Goal: Navigation & Orientation: Find specific page/section

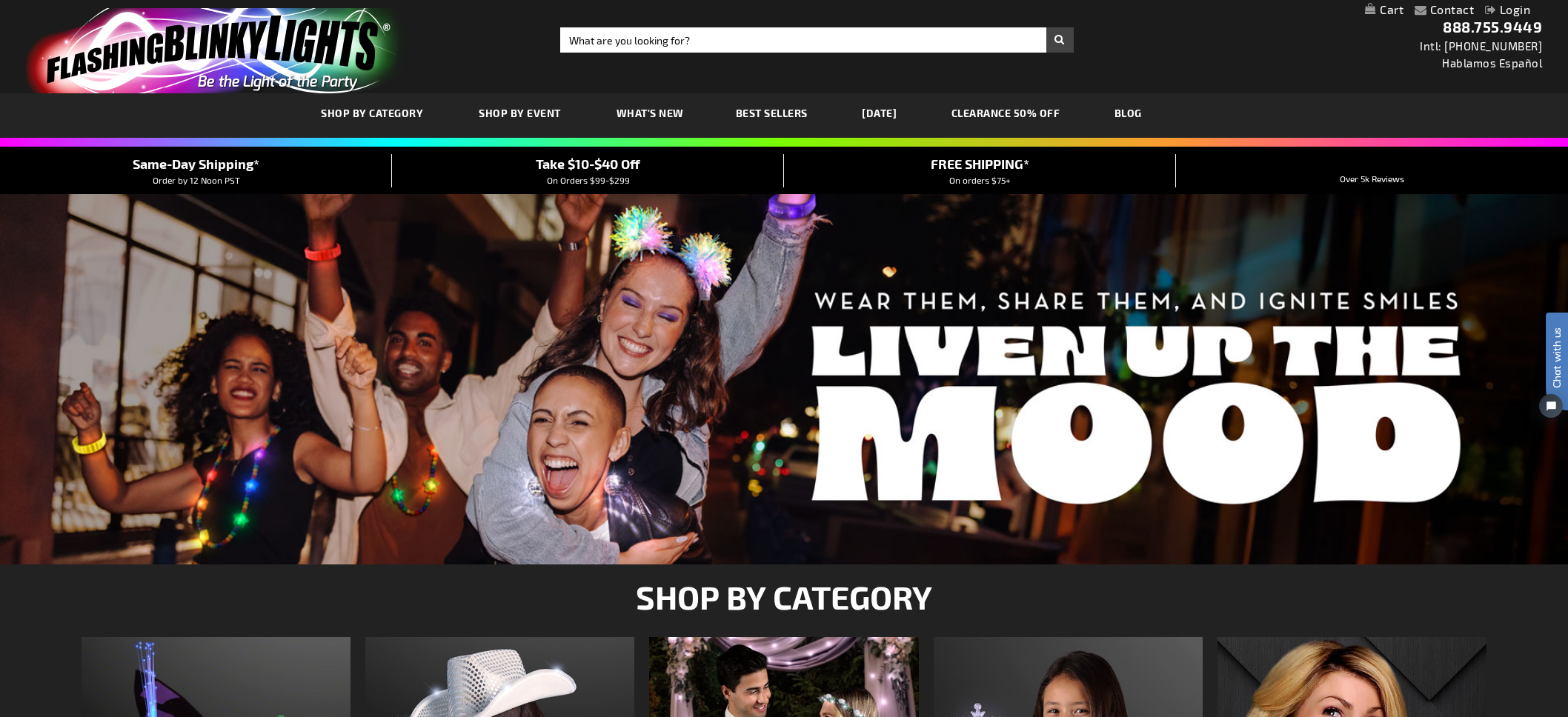
scroll to position [1, 0]
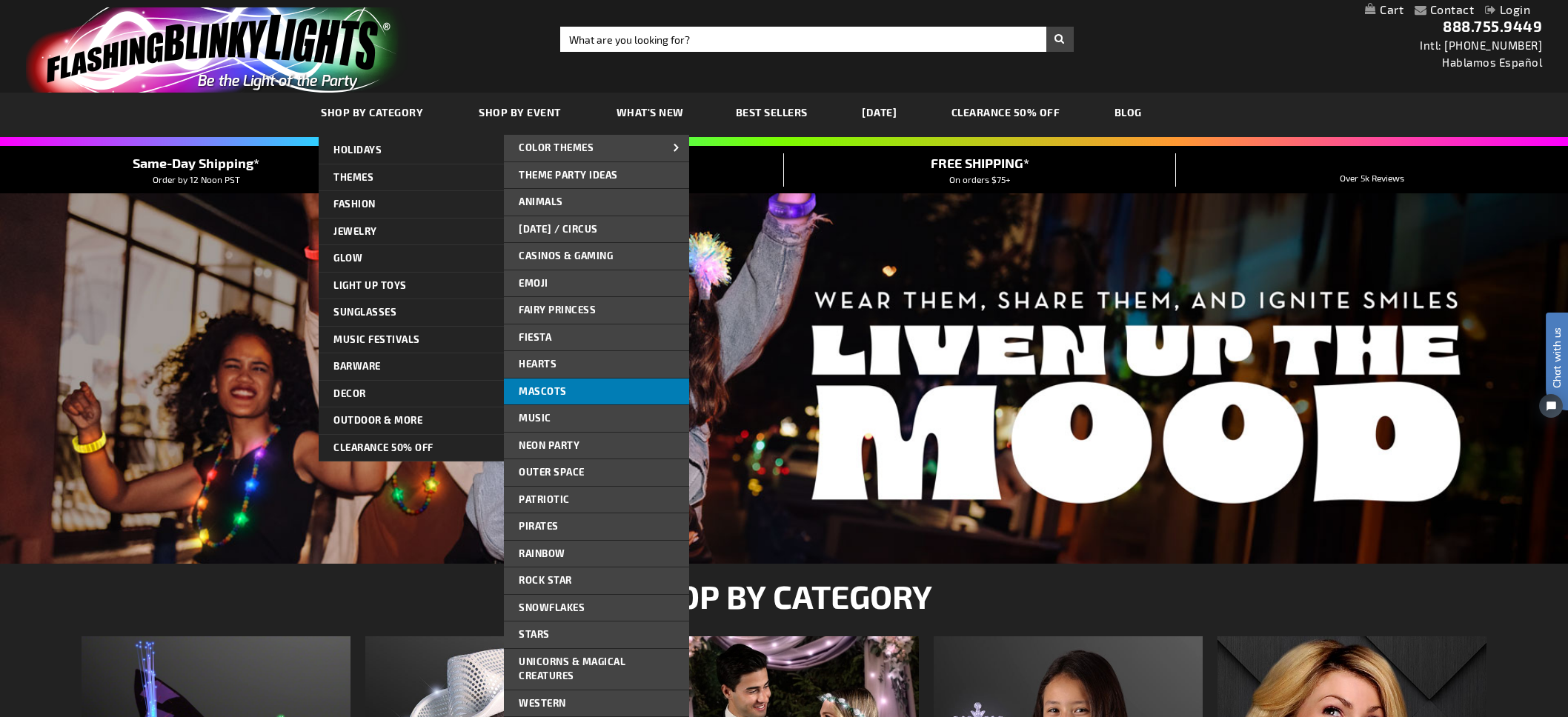
click at [549, 389] on span "Mascots" at bounding box center [542, 391] width 48 height 12
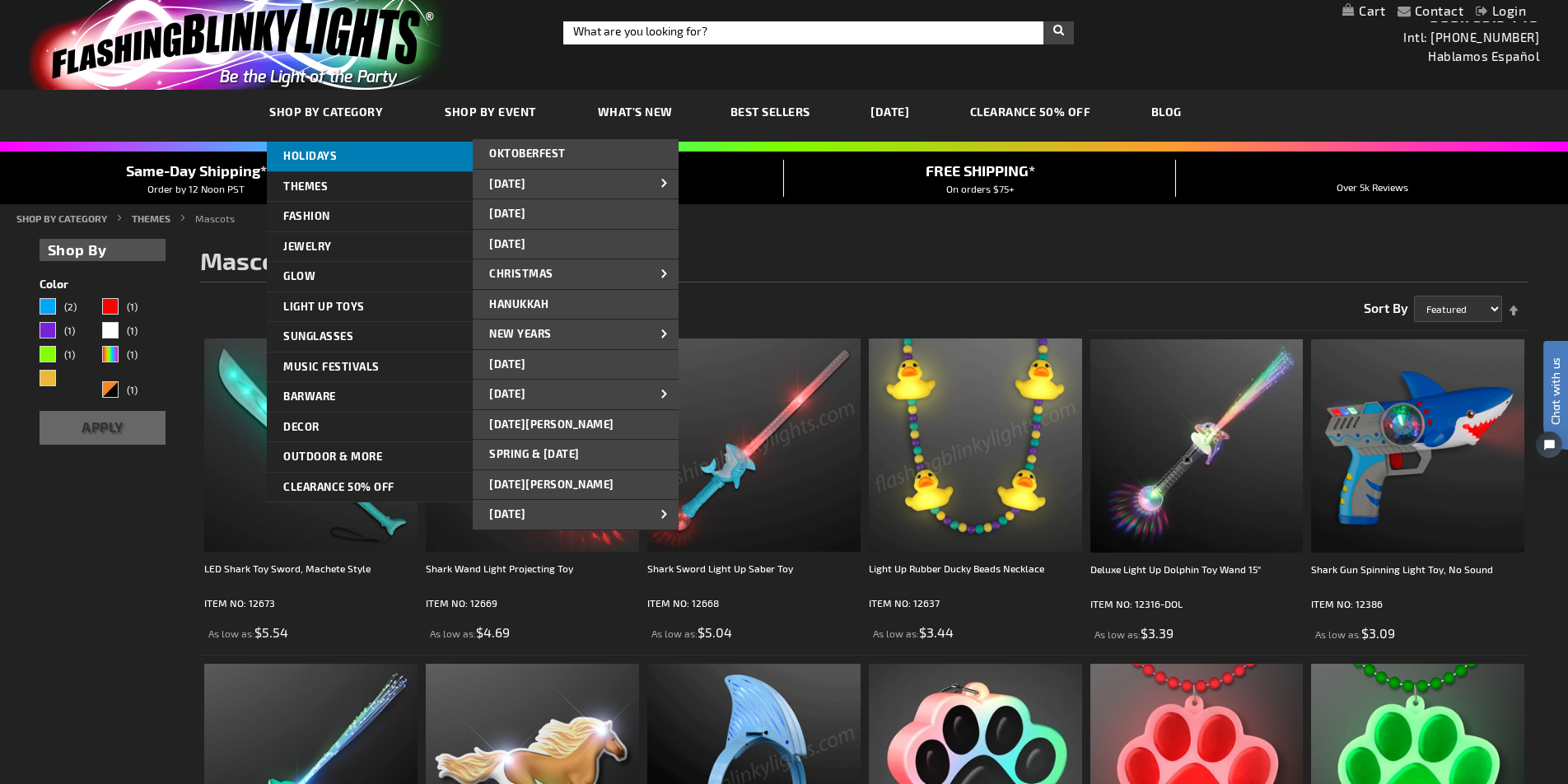
scroll to position [17, 0]
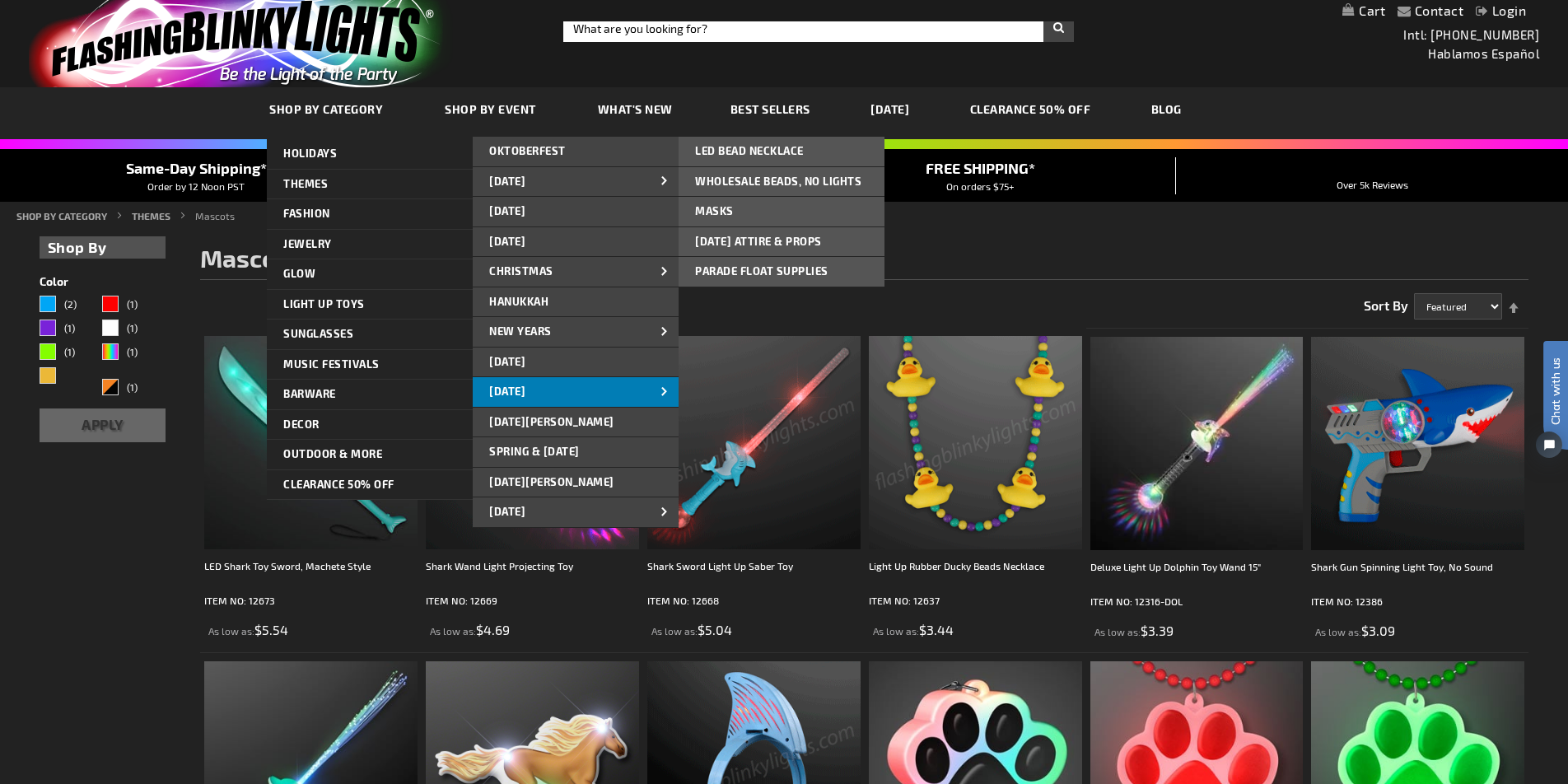
click at [525, 387] on span "[DATE]" at bounding box center [507, 392] width 37 height 13
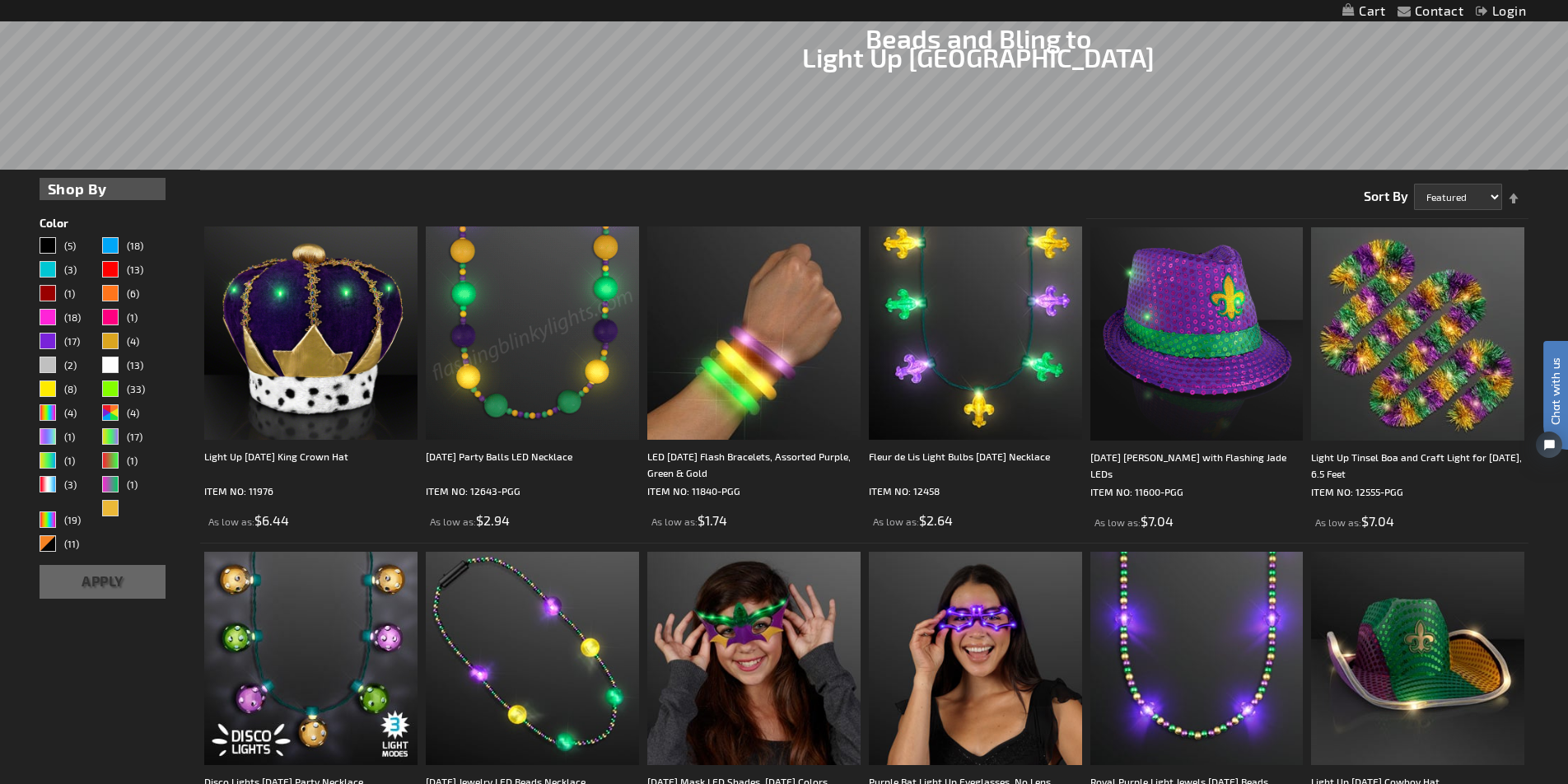
scroll to position [353, 0]
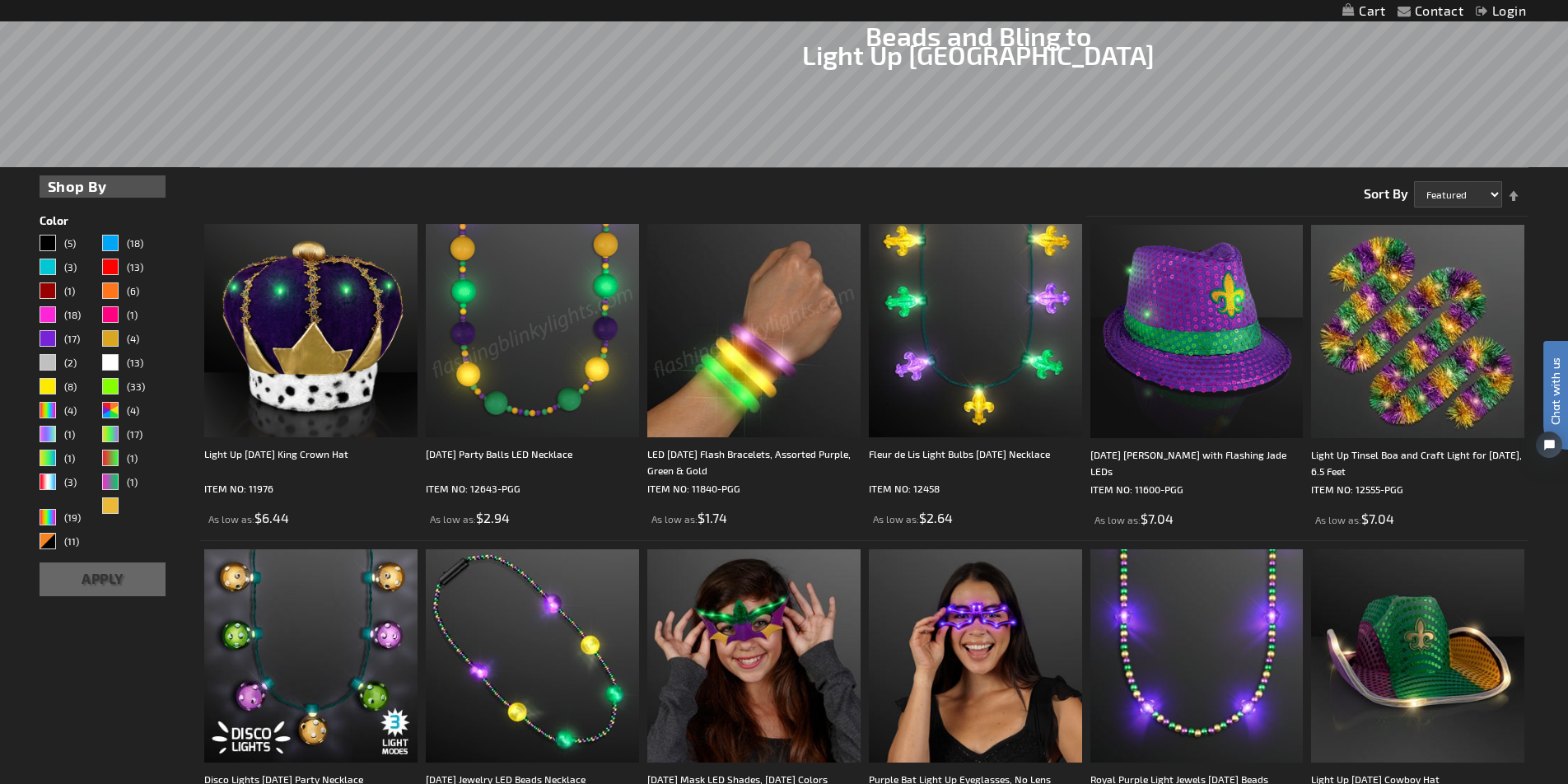
click at [782, 332] on img at bounding box center [754, 331] width 214 height 214
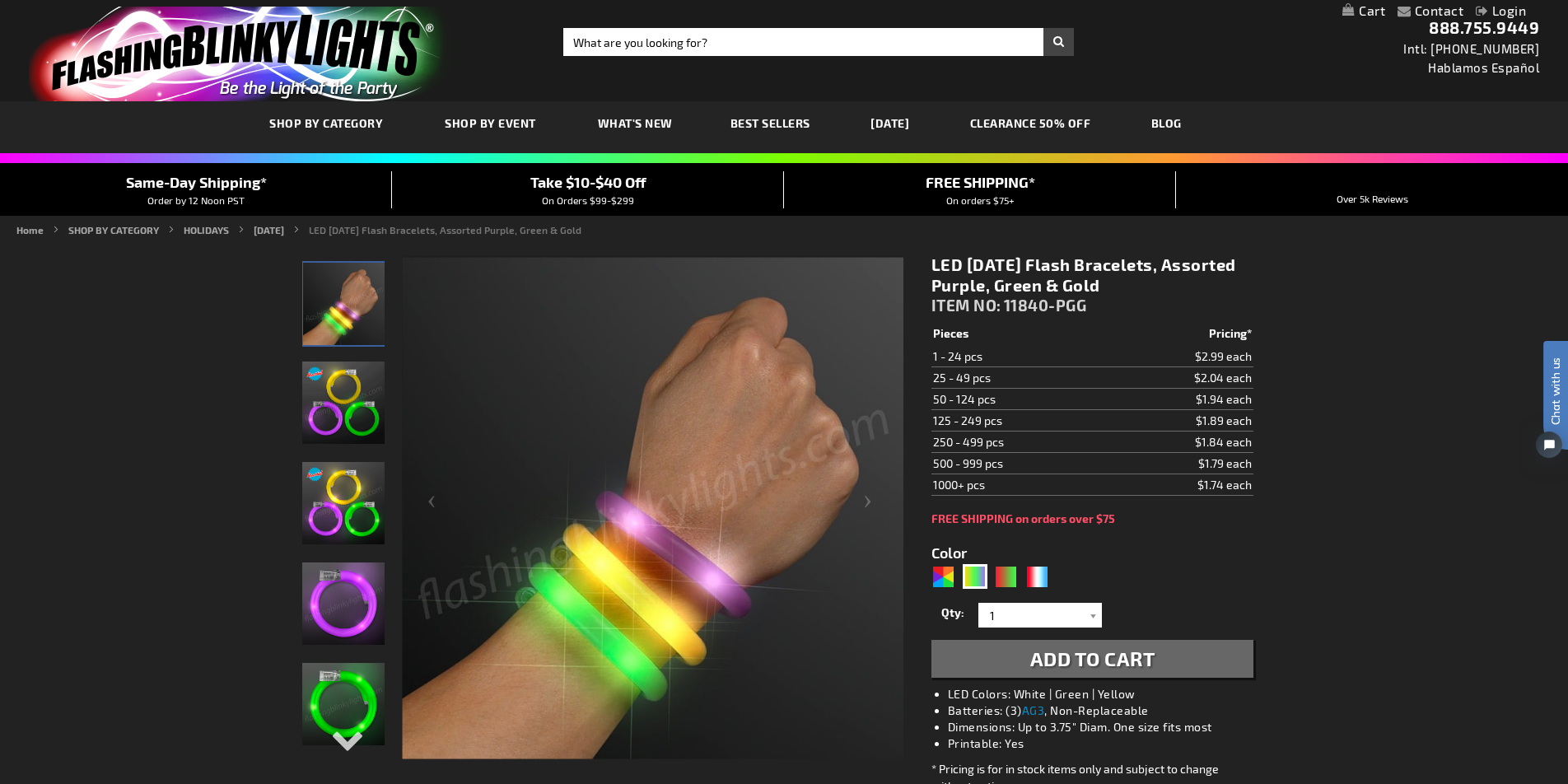
scroll to position [7, 0]
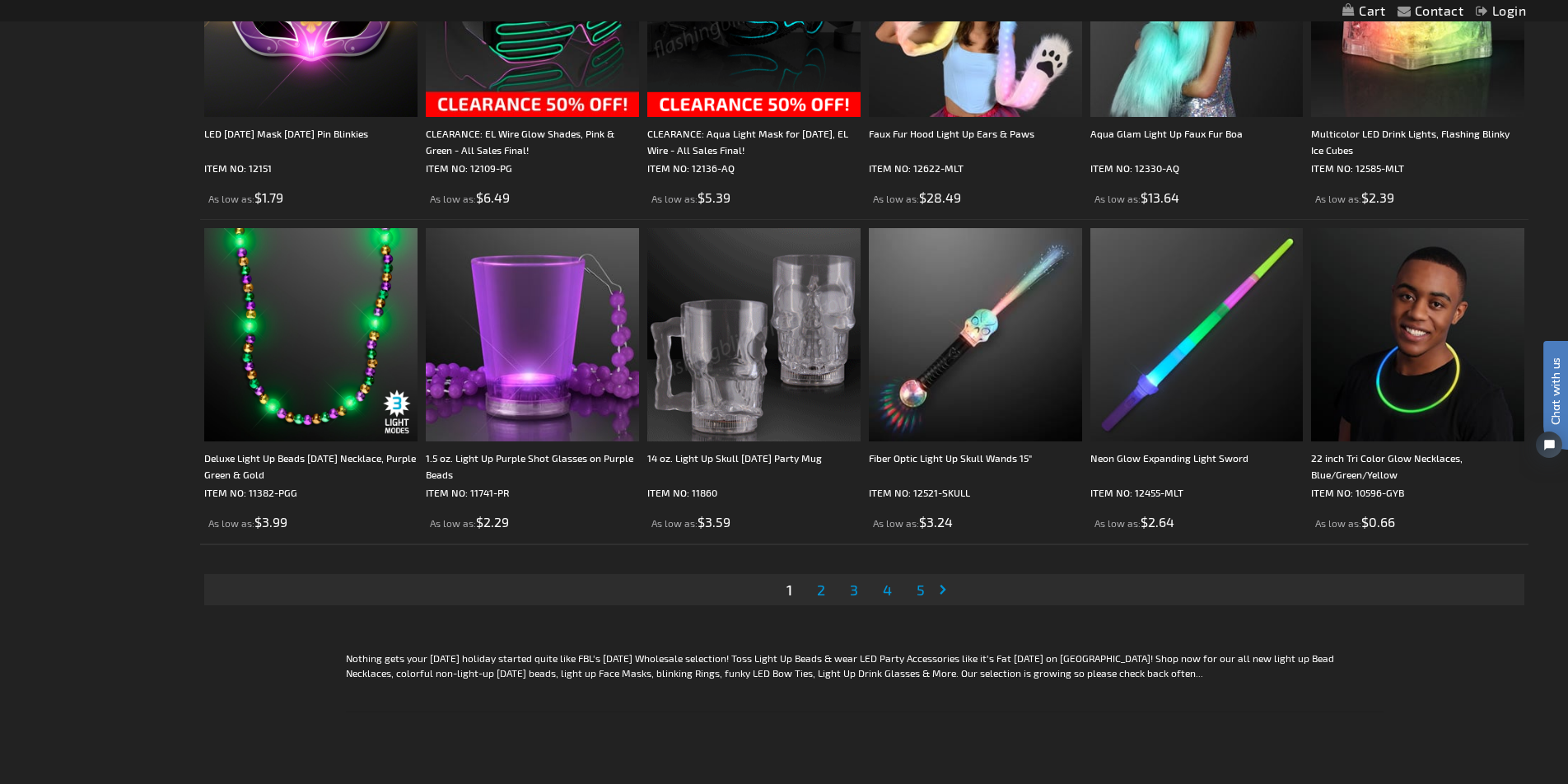
scroll to position [3277, 0]
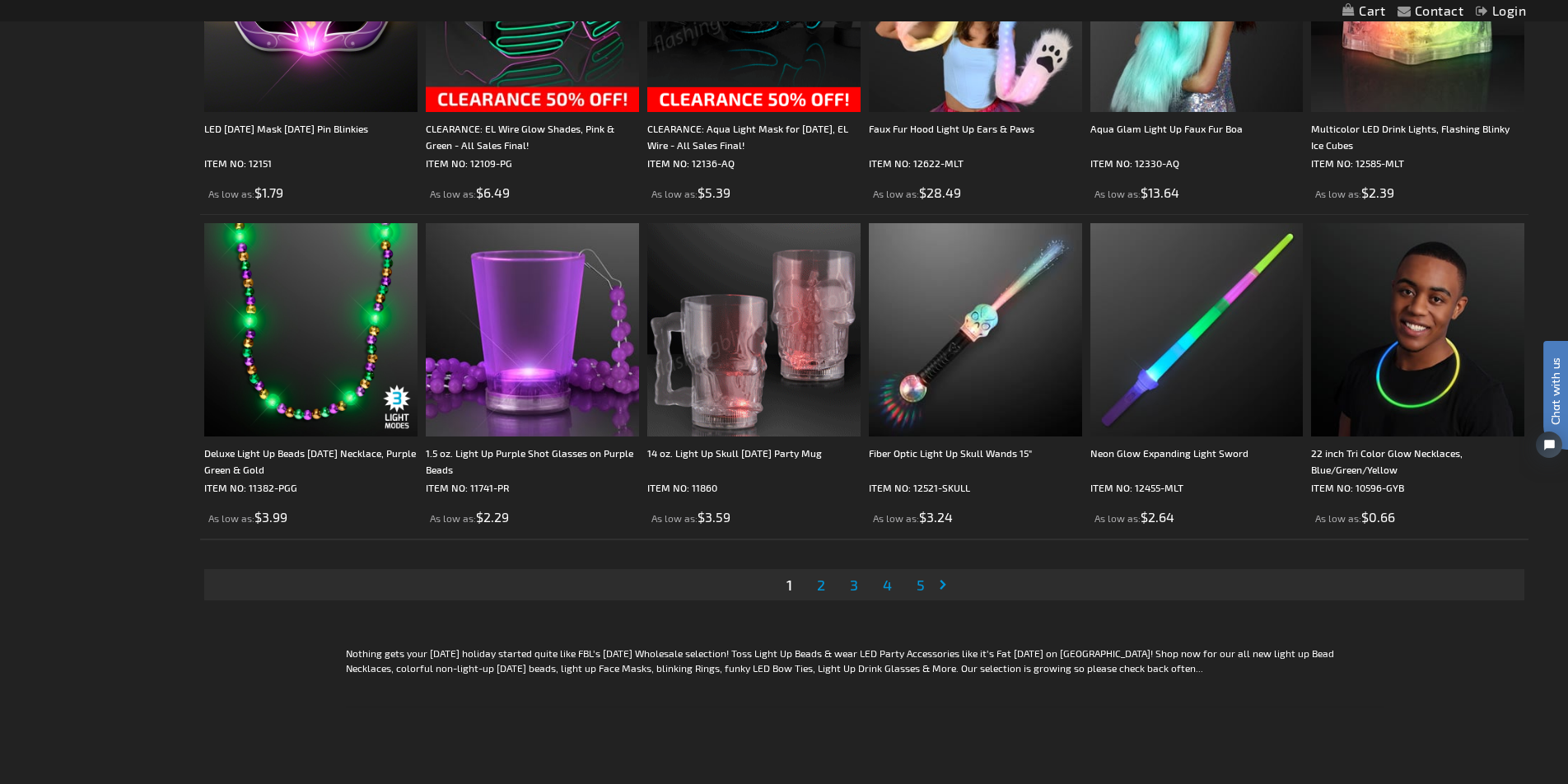
click at [827, 586] on link "Page 2" at bounding box center [821, 584] width 15 height 24
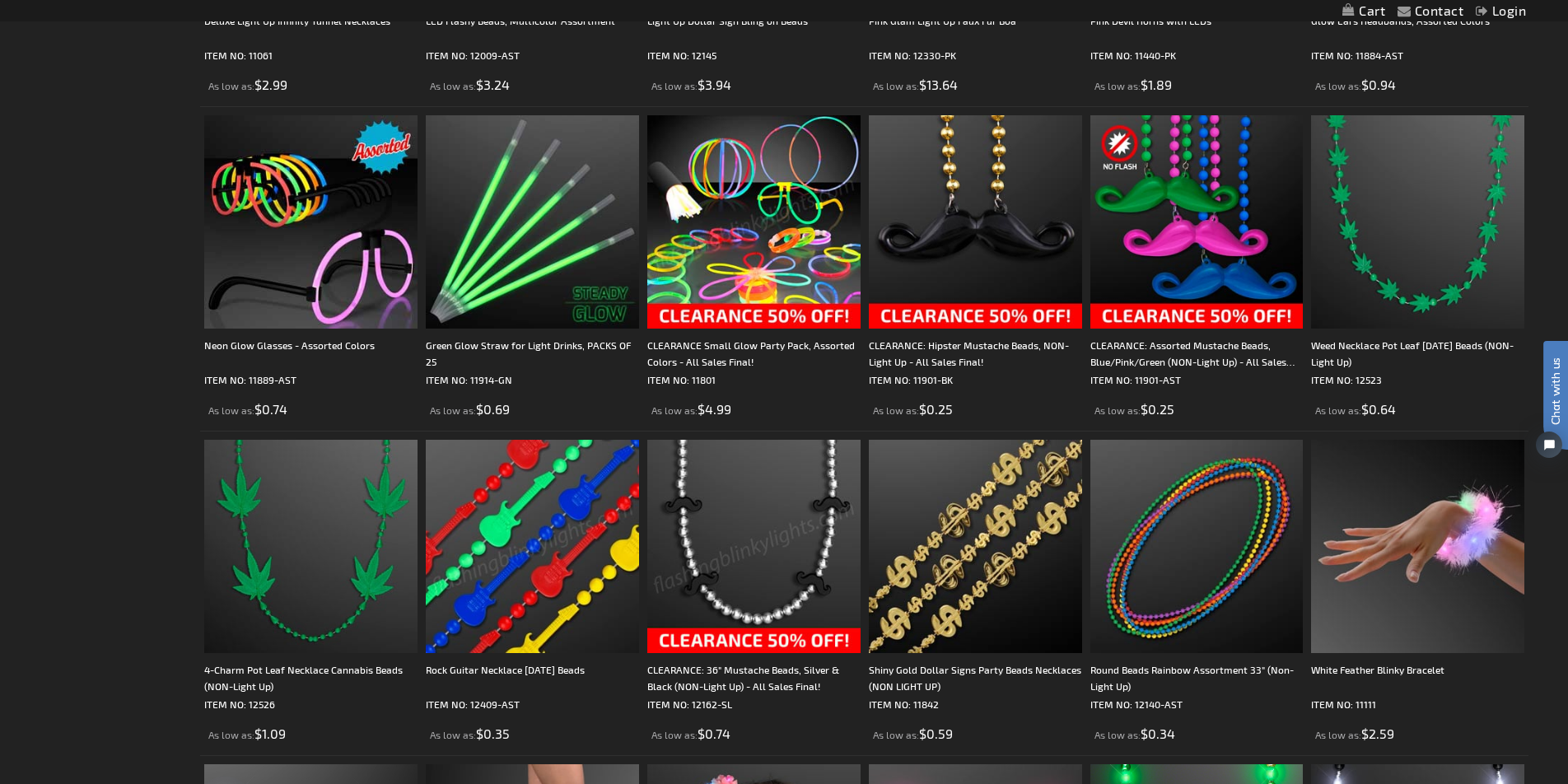
scroll to position [2735, 0]
click at [752, 643] on img at bounding box center [754, 547] width 214 height 214
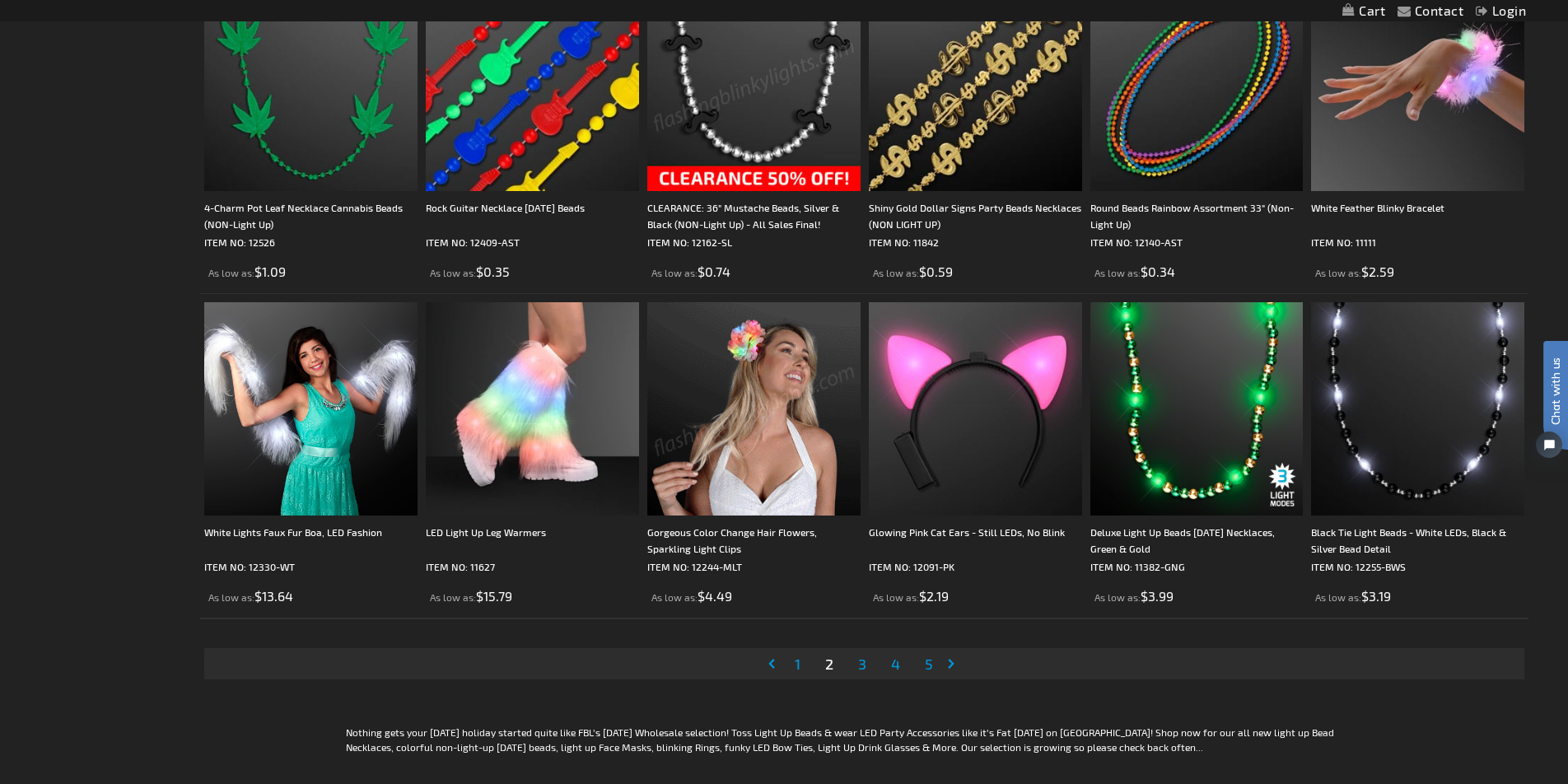
scroll to position [3222, 0]
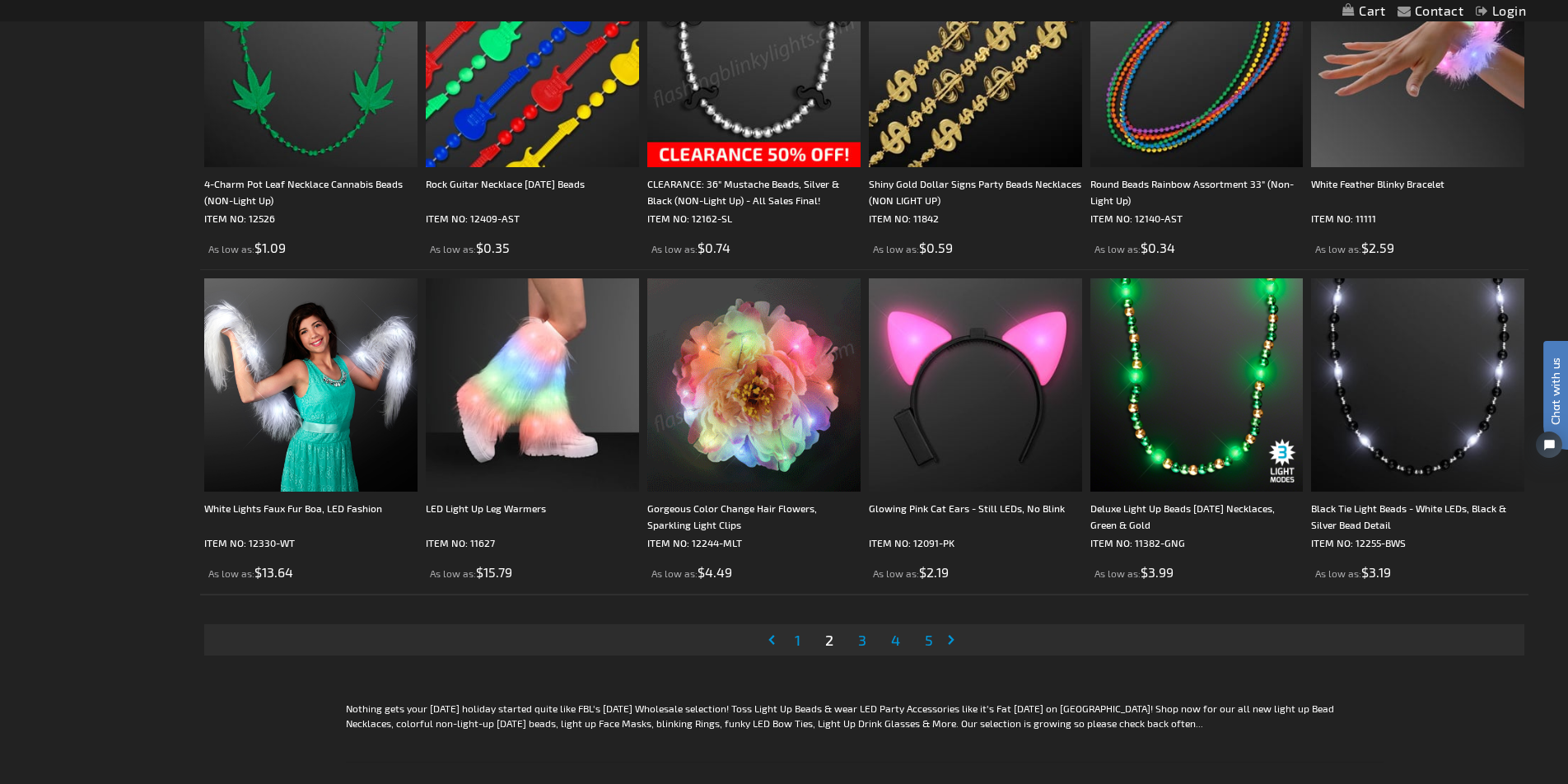
click at [865, 640] on span "3" at bounding box center [862, 639] width 8 height 18
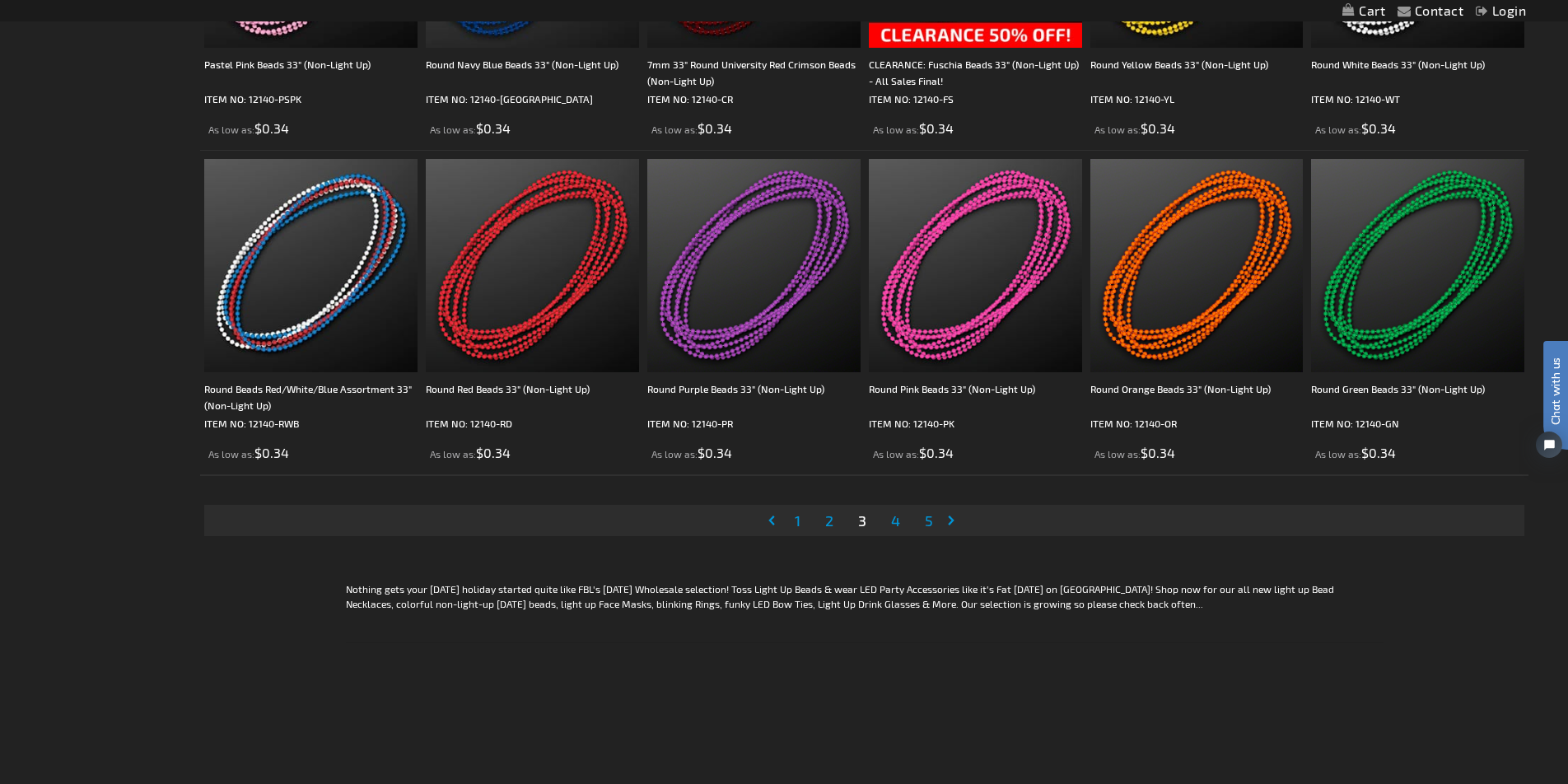
scroll to position [3346, 0]
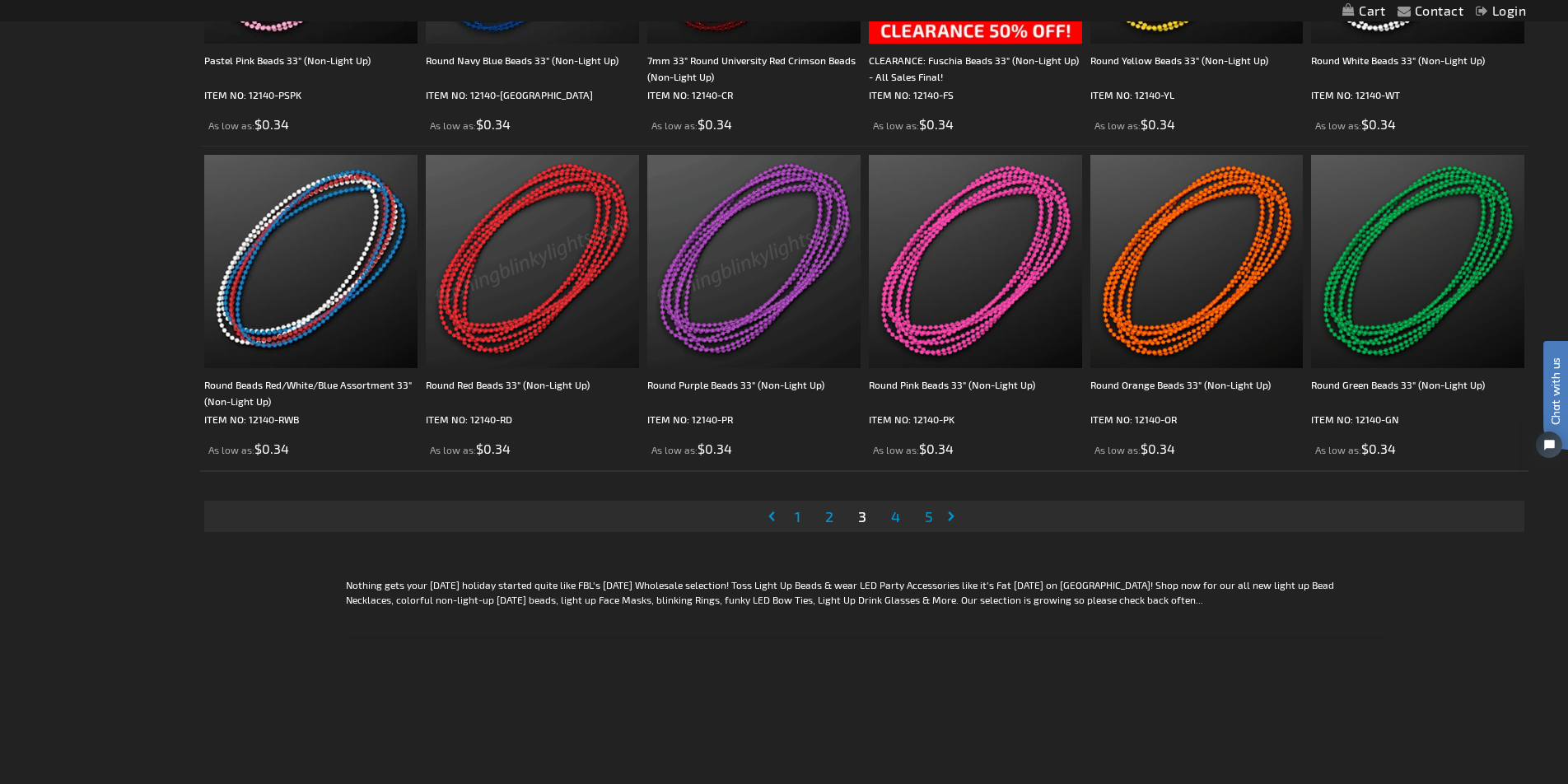
click at [895, 519] on span "4" at bounding box center [895, 516] width 9 height 18
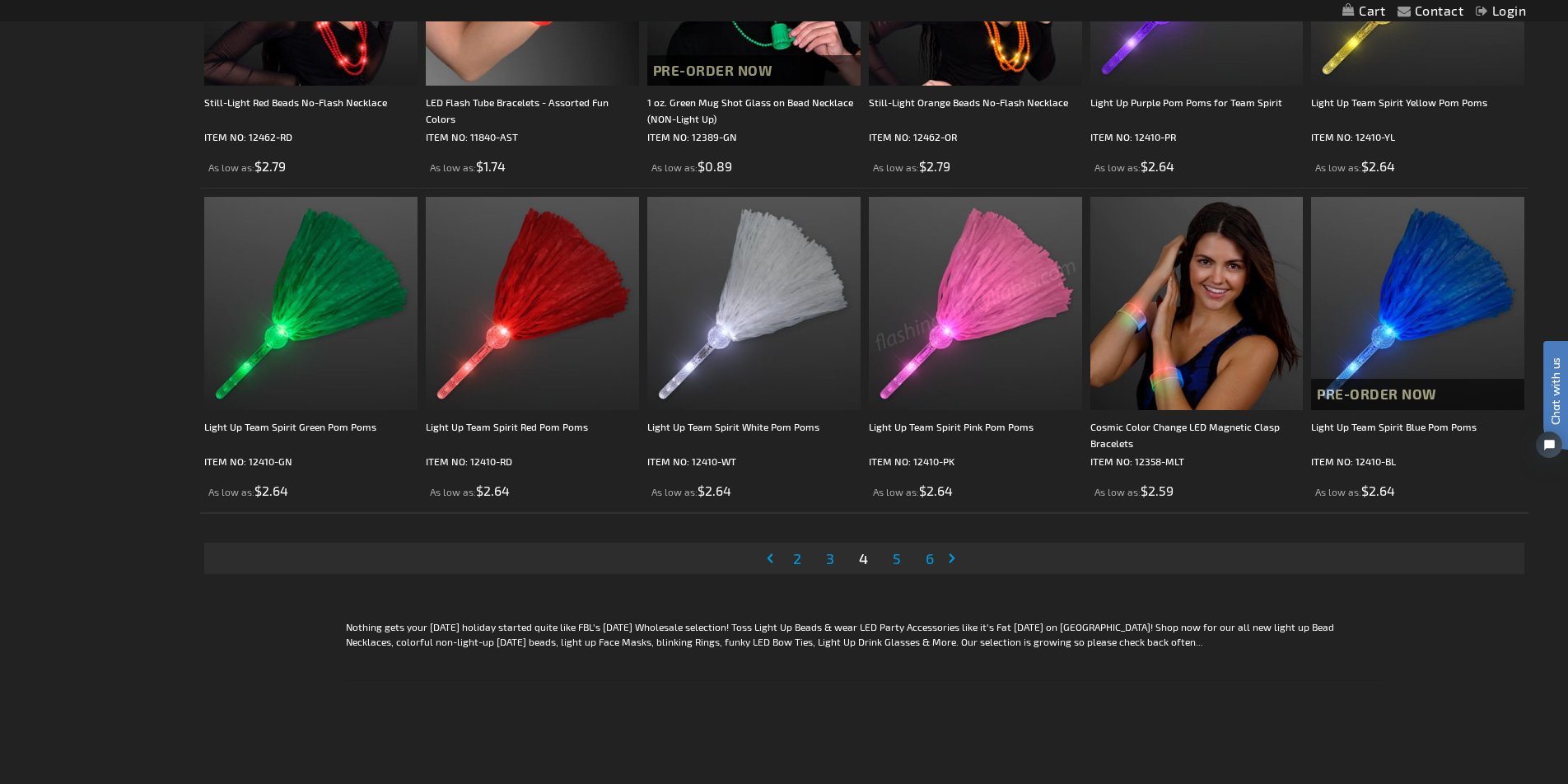
scroll to position [3306, 0]
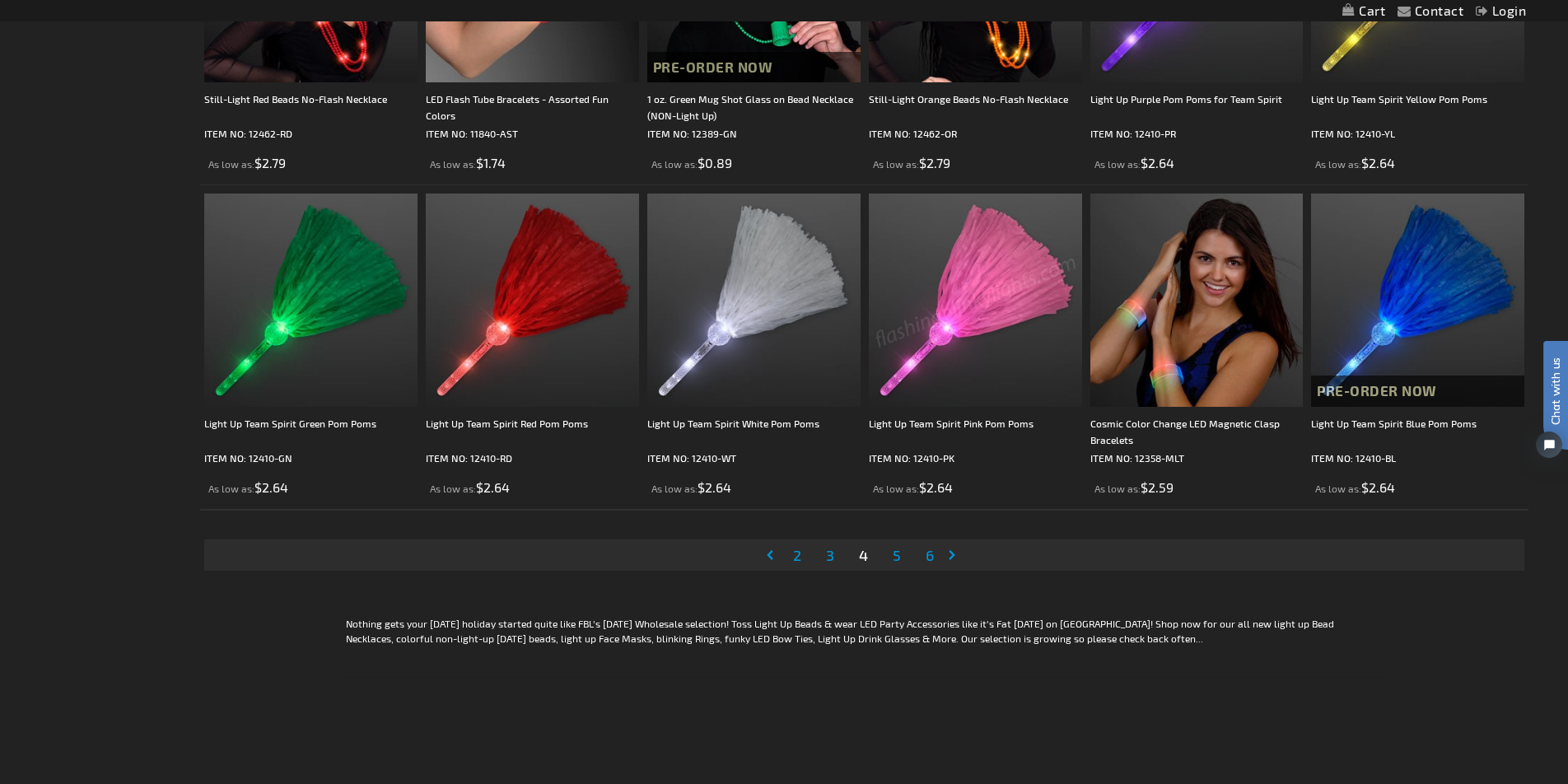
click at [896, 560] on span "5" at bounding box center [896, 555] width 8 height 18
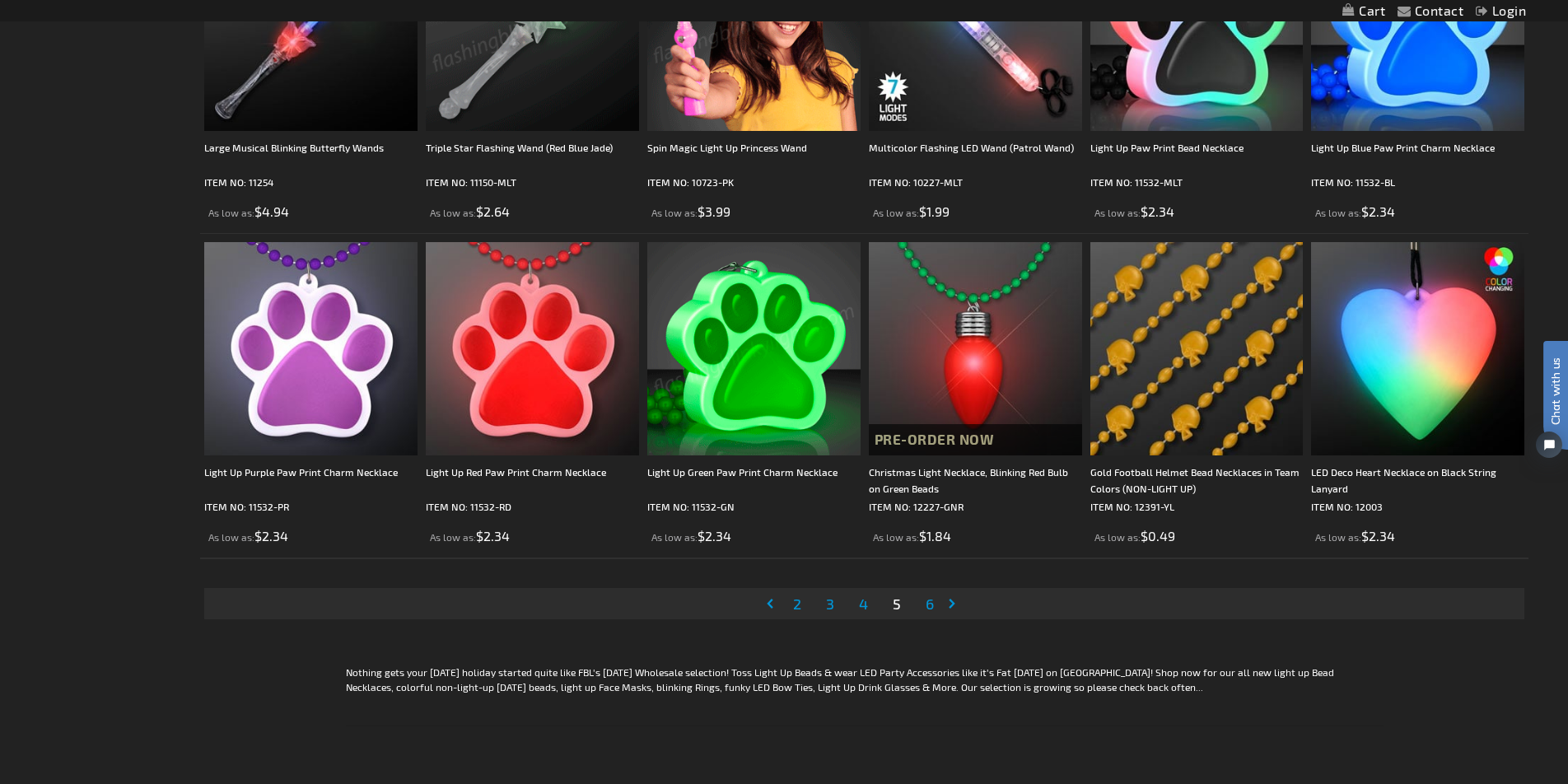
scroll to position [3292, 0]
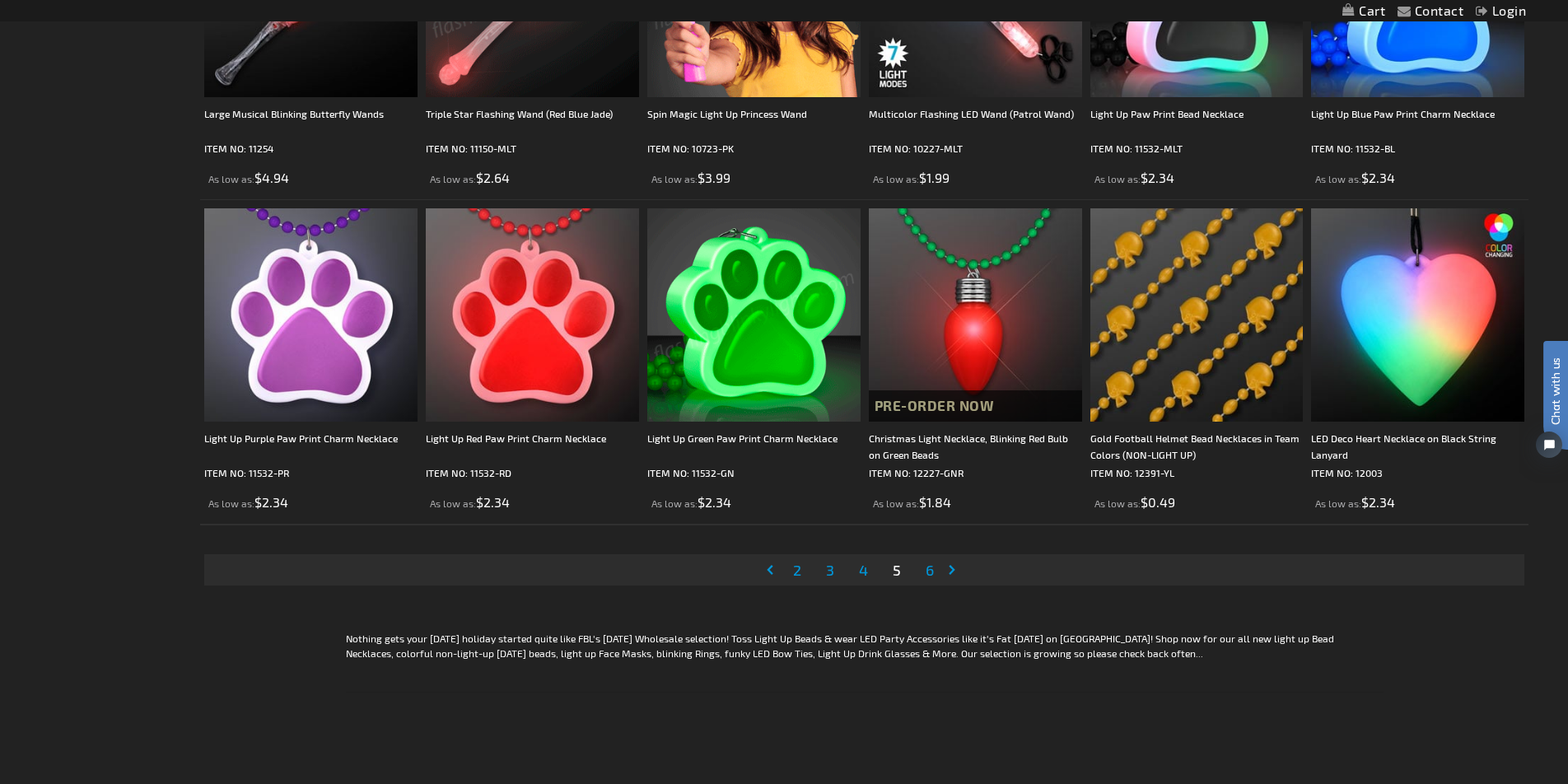
click at [926, 575] on span "6" at bounding box center [929, 570] width 8 height 18
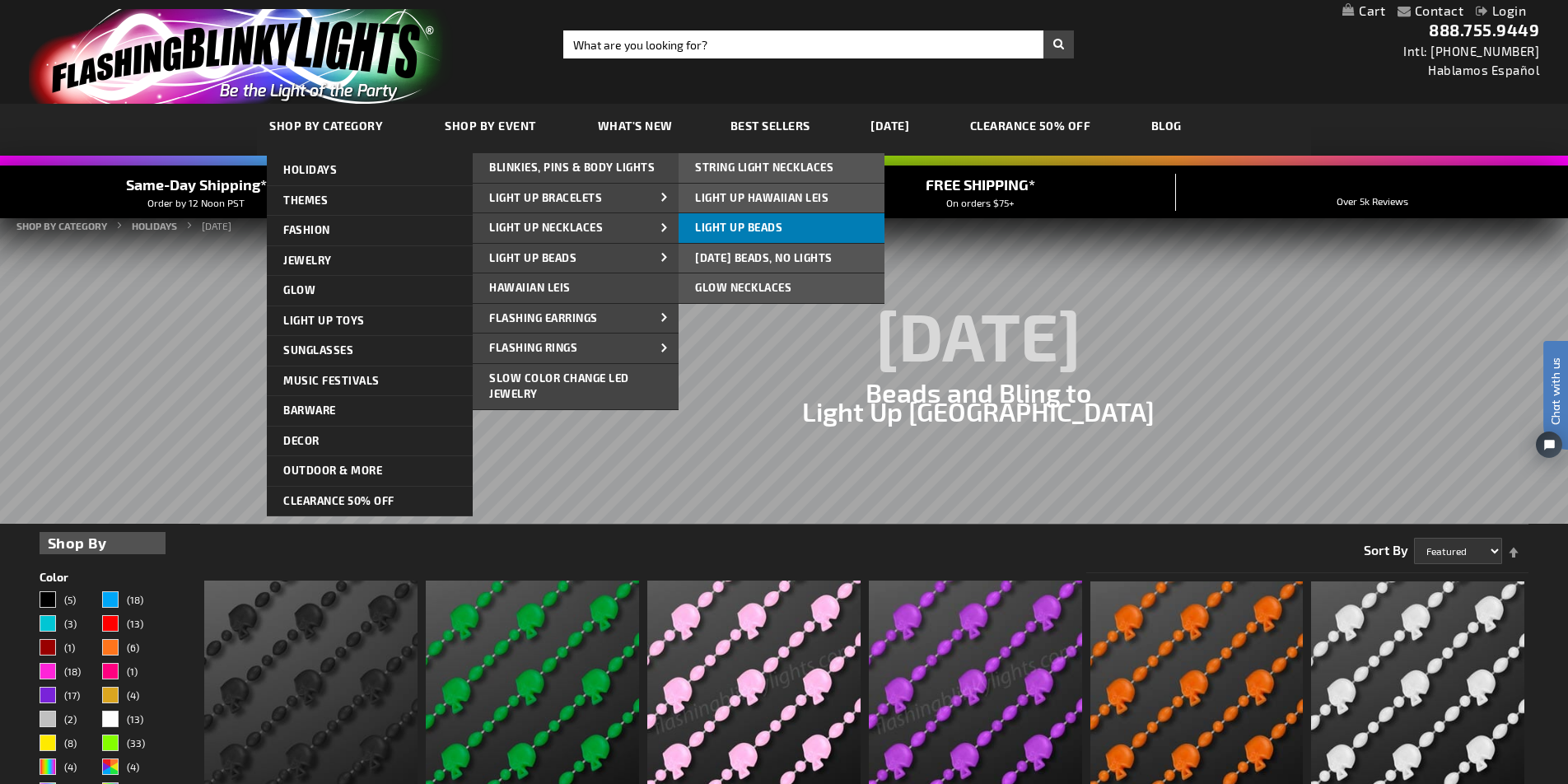
click at [707, 228] on span "Light Up Beads" at bounding box center [738, 228] width 87 height 13
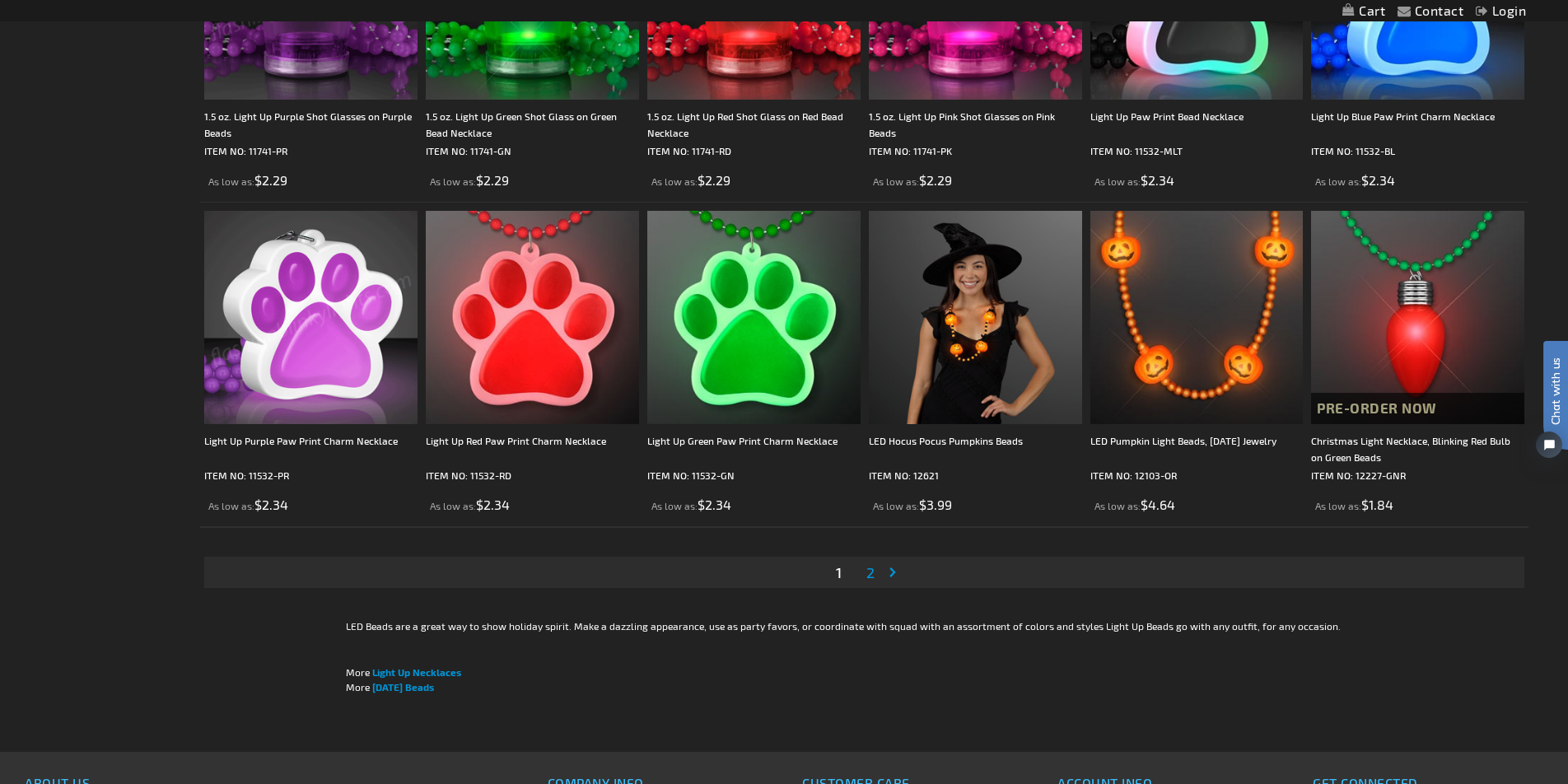
scroll to position [3069, 0]
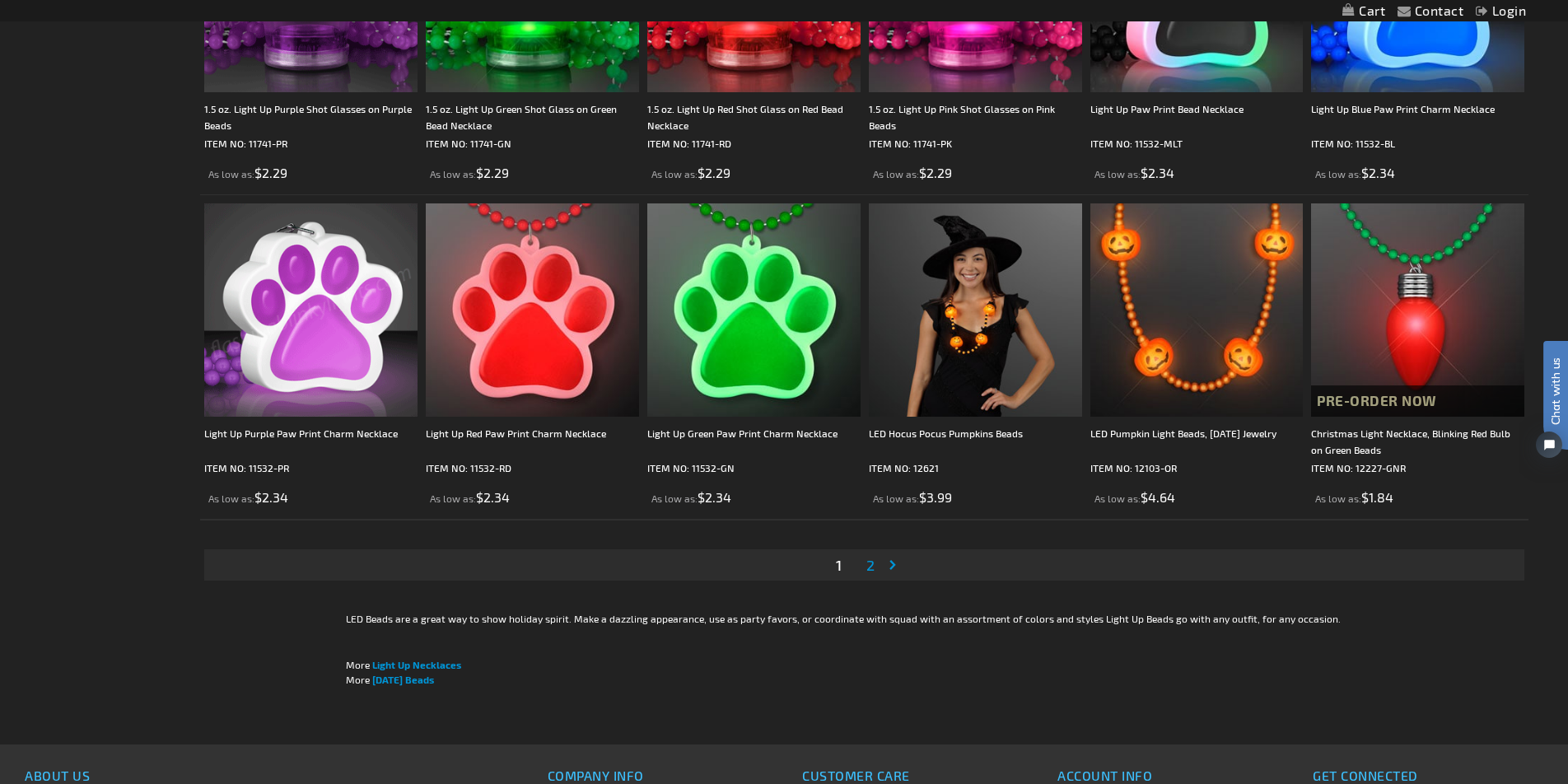
click at [868, 572] on span "2" at bounding box center [870, 564] width 8 height 18
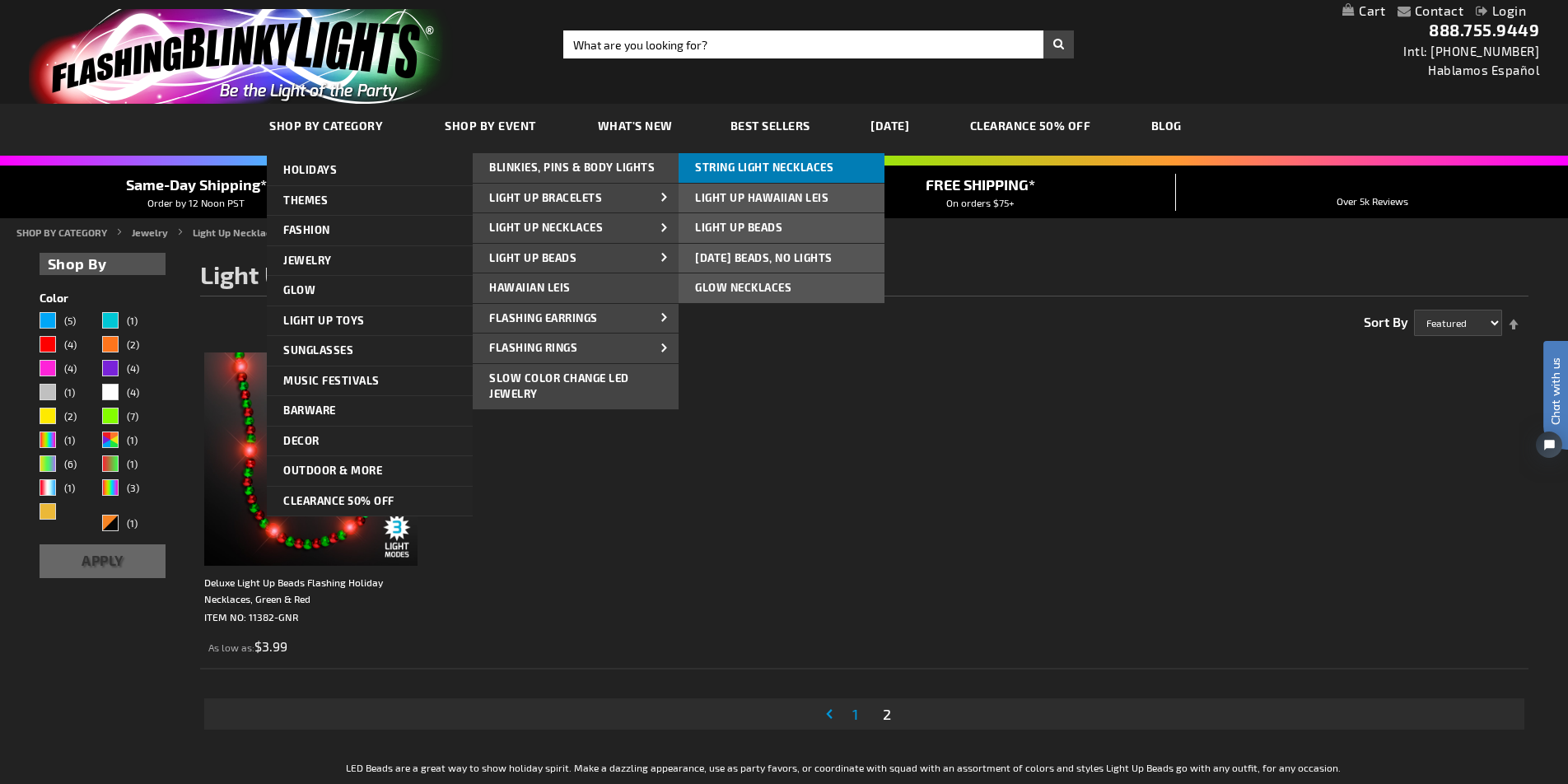
click at [725, 168] on span "String Light Necklaces" at bounding box center [764, 167] width 139 height 13
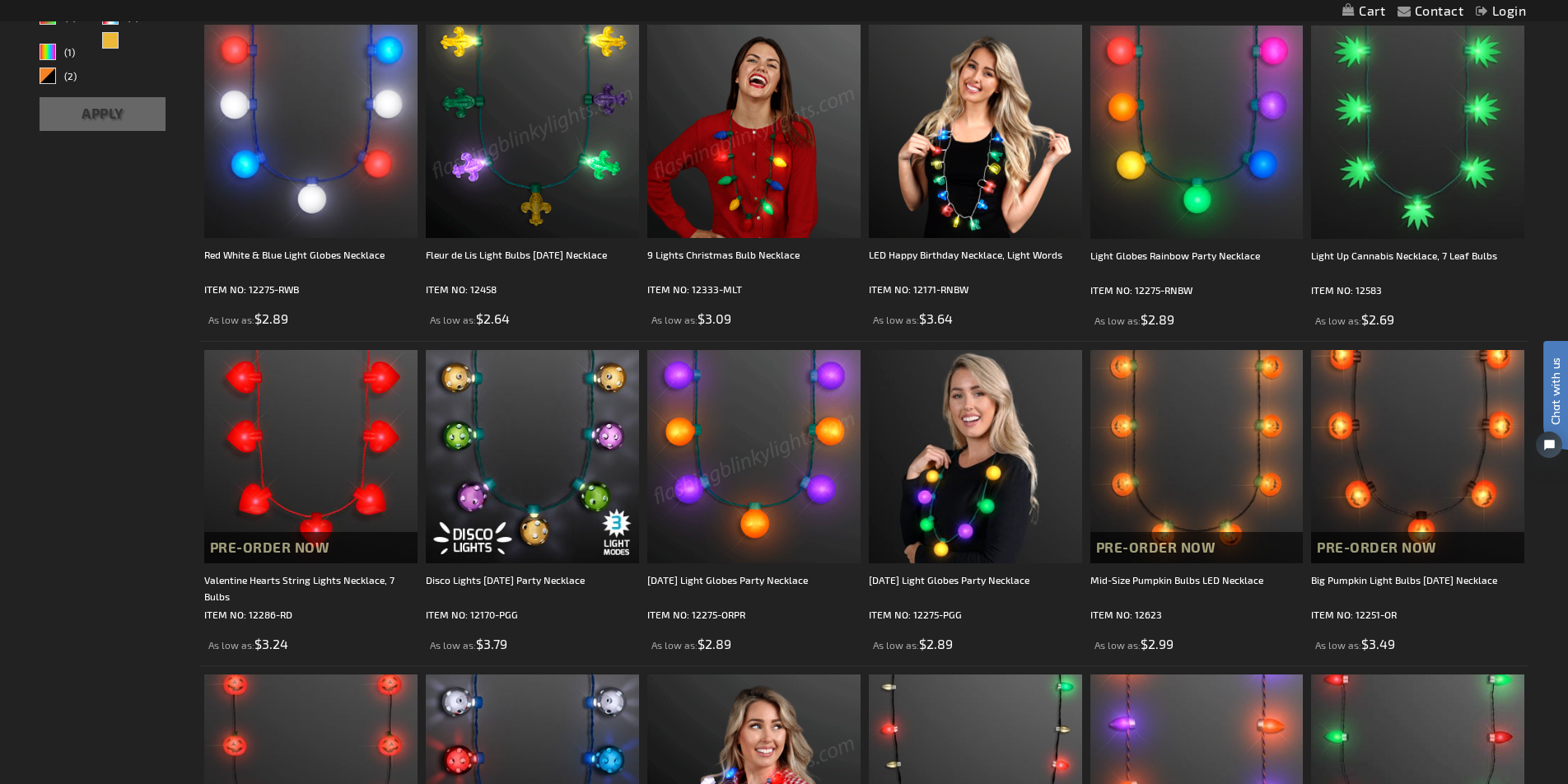
scroll to position [392, 0]
